Goal: Find specific page/section: Find specific page/section

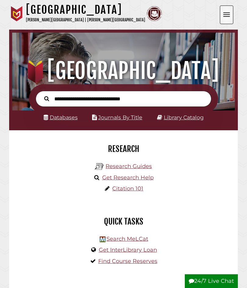
scroll to position [73, 220]
click at [229, 14] on button "Open the menu" at bounding box center [226, 14] width 13 height 19
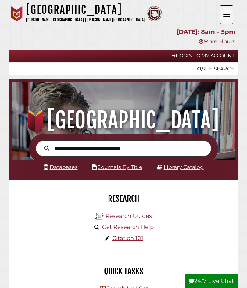
click at [227, 15] on button "Open the menu" at bounding box center [226, 14] width 13 height 19
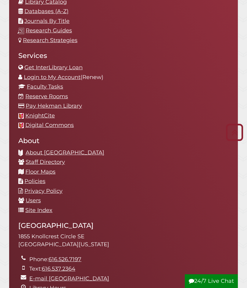
scroll to position [815, 0]
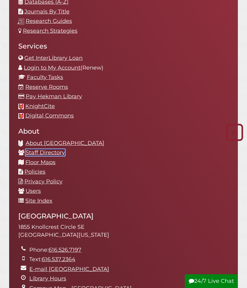
click at [38, 149] on link "Staff Directory" at bounding box center [45, 152] width 39 height 7
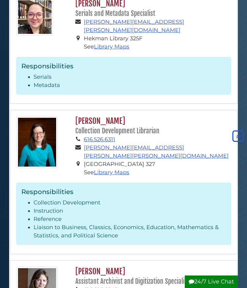
scroll to position [2165, 0]
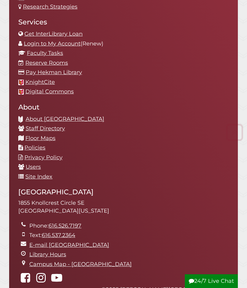
scroll to position [907, 0]
